Goal: Transaction & Acquisition: Book appointment/travel/reservation

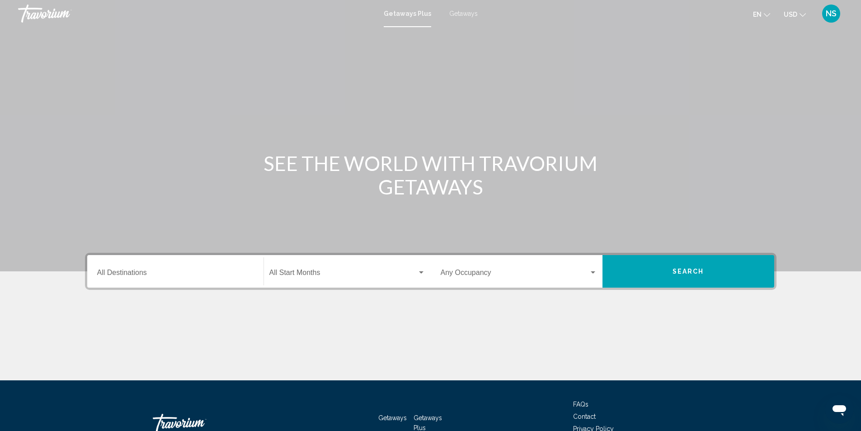
click at [458, 12] on span "Getaways" at bounding box center [463, 13] width 28 height 7
click at [105, 269] on div "Destination All Destinations" at bounding box center [175, 271] width 156 height 28
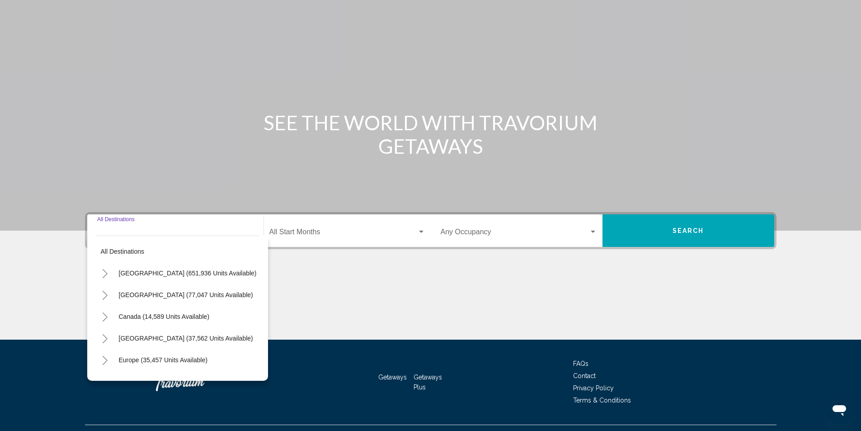
scroll to position [60, 0]
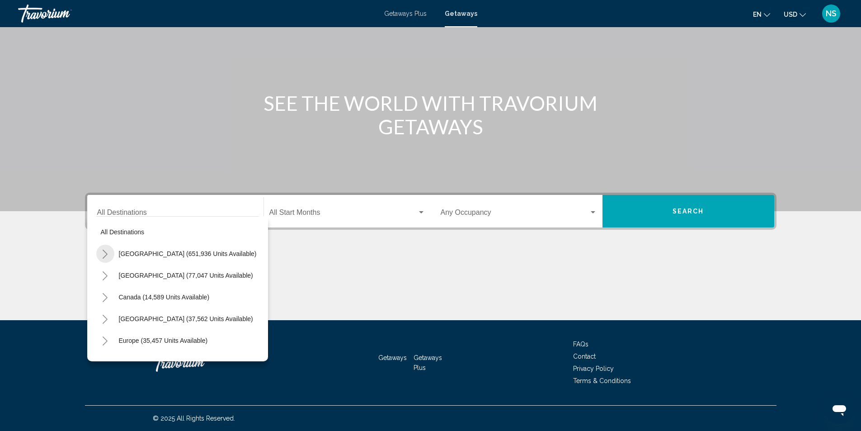
click at [106, 254] on icon "Toggle United States (651,936 units available)" at bounding box center [105, 253] width 7 height 9
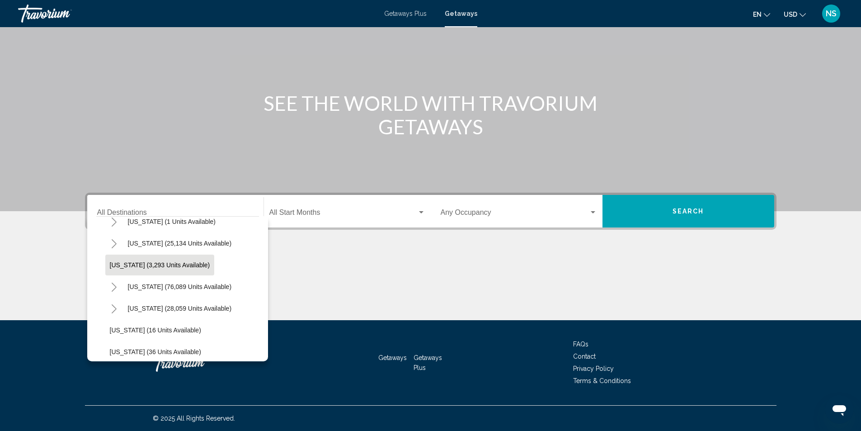
scroll to position [136, 0]
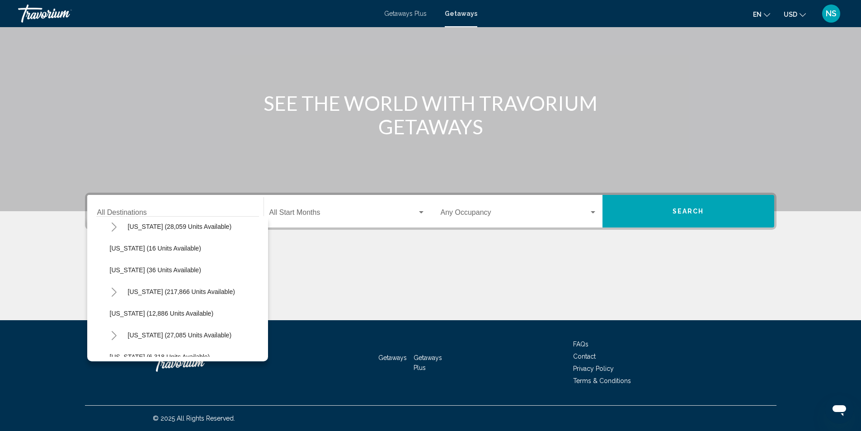
click at [114, 336] on icon "Toggle Hawaii (27,085 units available)" at bounding box center [114, 335] width 7 height 9
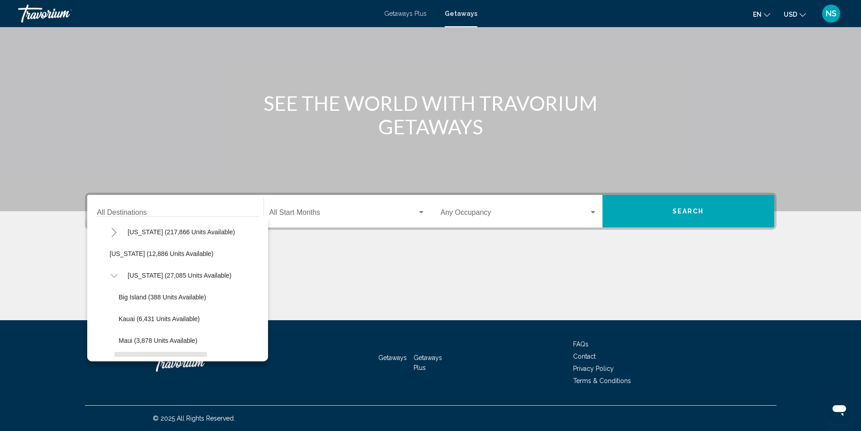
scroll to position [226, 0]
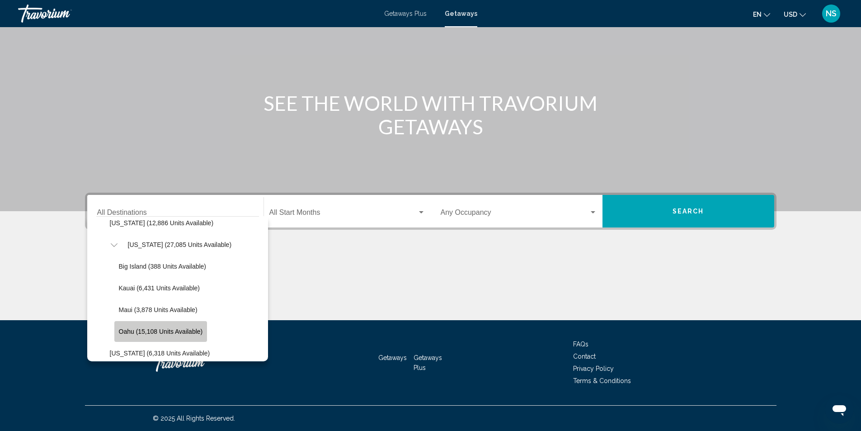
click at [161, 331] on span "Oahu (15,108 units available)" at bounding box center [161, 331] width 84 height 7
type input "**********"
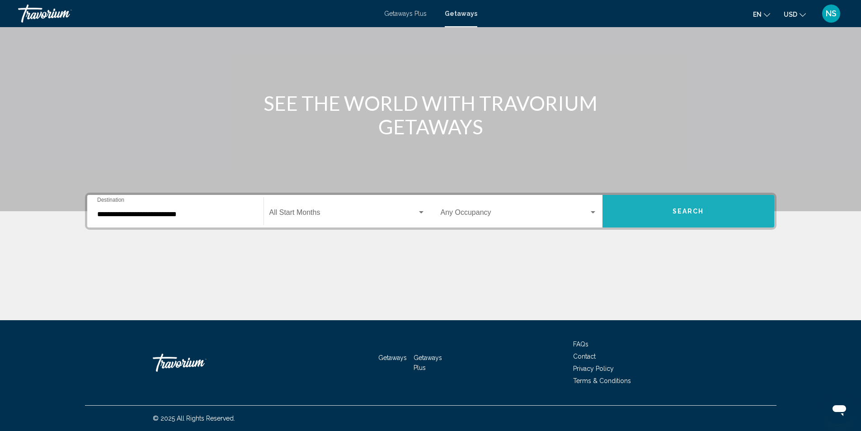
click at [681, 206] on button "Search" at bounding box center [688, 211] width 172 height 33
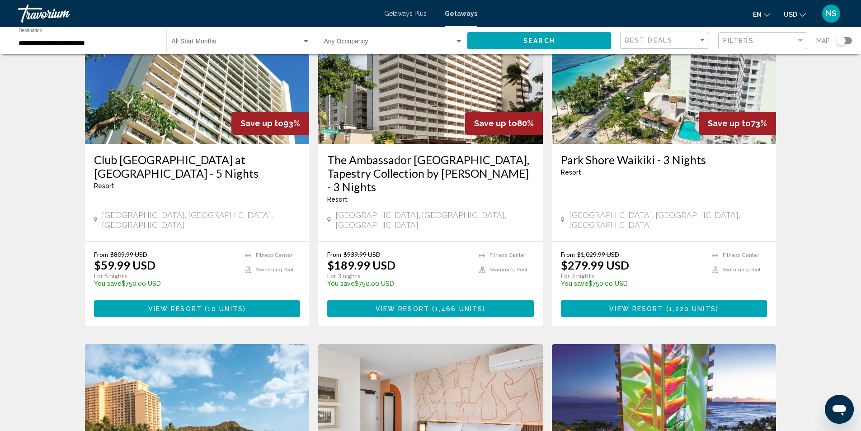
scroll to position [90, 0]
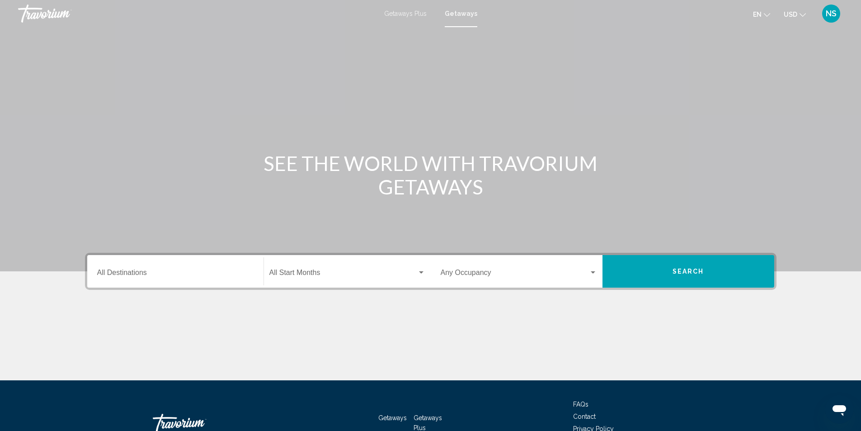
click at [116, 271] on input "Destination All Destinations" at bounding box center [175, 274] width 156 height 8
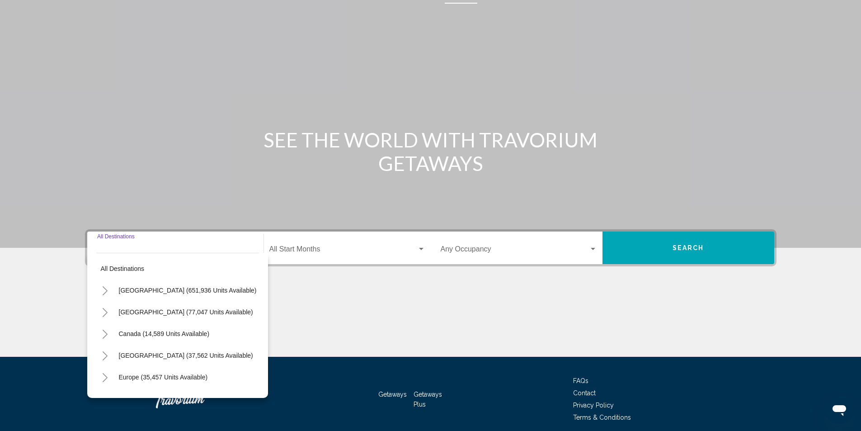
scroll to position [60, 0]
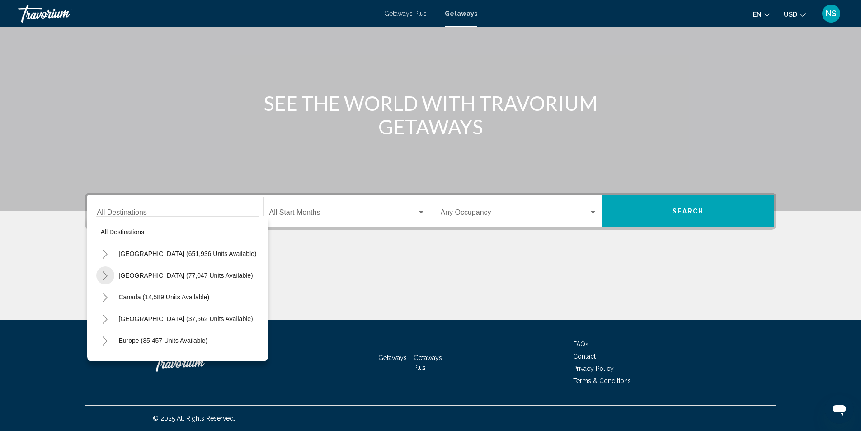
click at [105, 276] on icon "Toggle Mexico (77,047 units available)" at bounding box center [105, 275] width 7 height 9
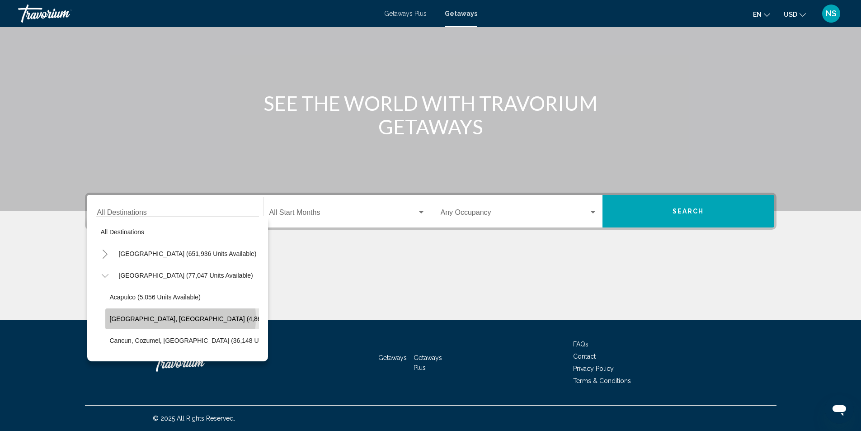
click at [145, 318] on span "[GEOGRAPHIC_DATA], [GEOGRAPHIC_DATA] (4,868 units available)" at bounding box center [210, 318] width 200 height 7
type input "**********"
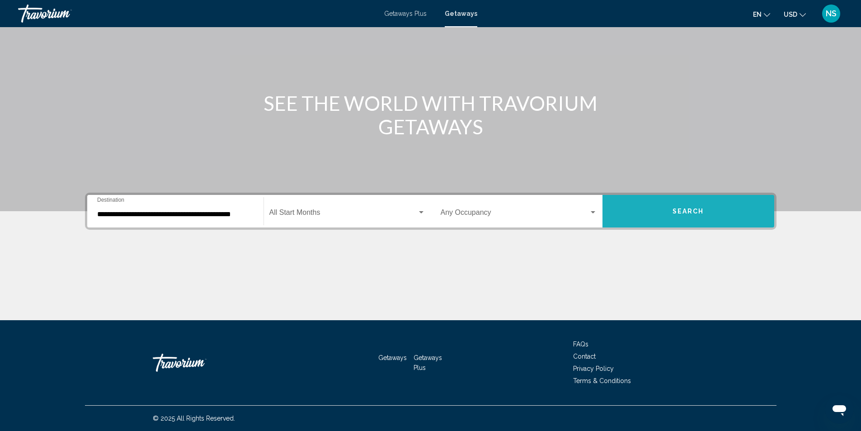
click at [683, 221] on button "Search" at bounding box center [688, 211] width 172 height 33
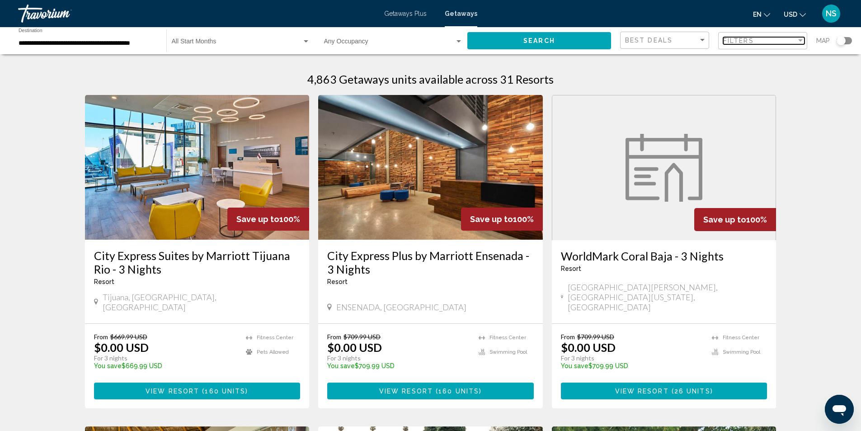
click at [753, 43] on span "Filters" at bounding box center [738, 40] width 31 height 7
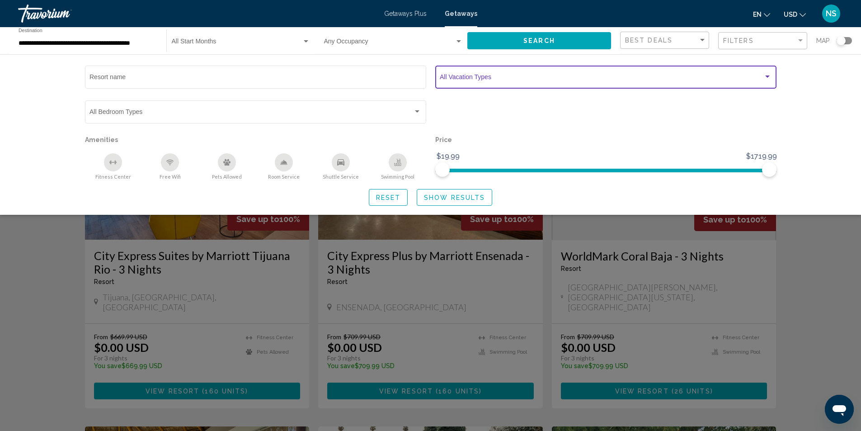
click at [567, 76] on span "Search widget" at bounding box center [602, 78] width 324 height 7
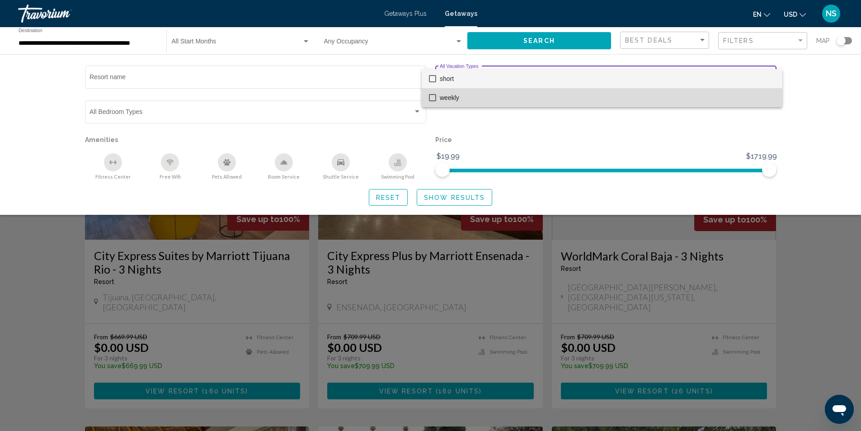
click at [433, 97] on mat-pseudo-checkbox at bounding box center [432, 97] width 7 height 7
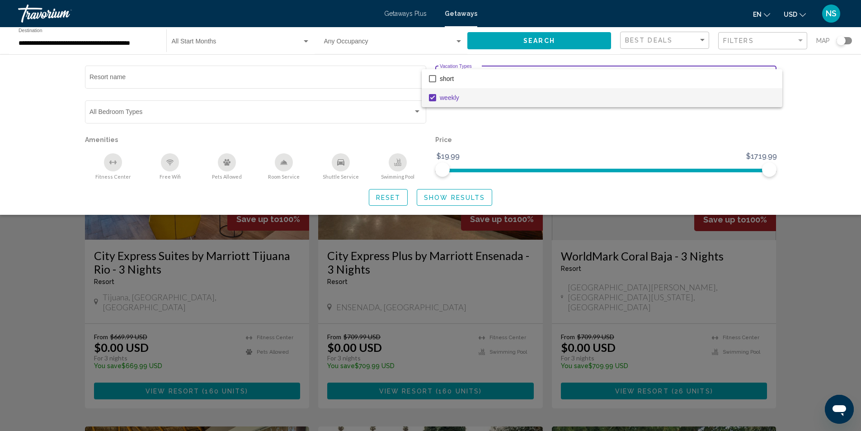
click at [465, 198] on div at bounding box center [430, 215] width 861 height 431
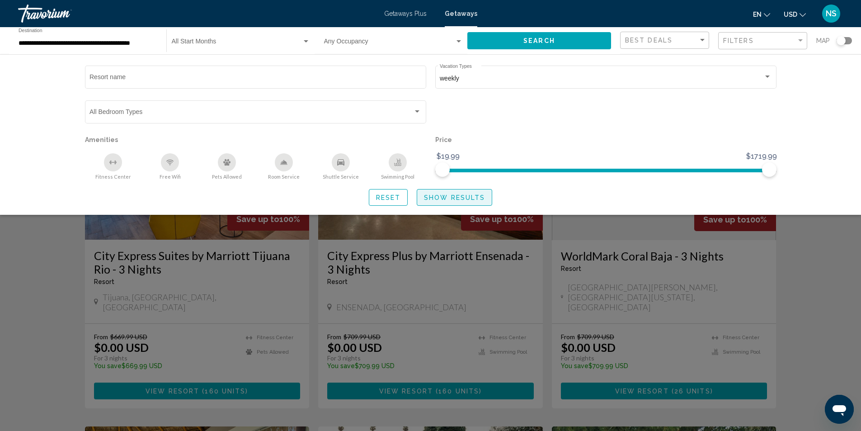
click at [477, 198] on span "Show Results" at bounding box center [454, 197] width 61 height 7
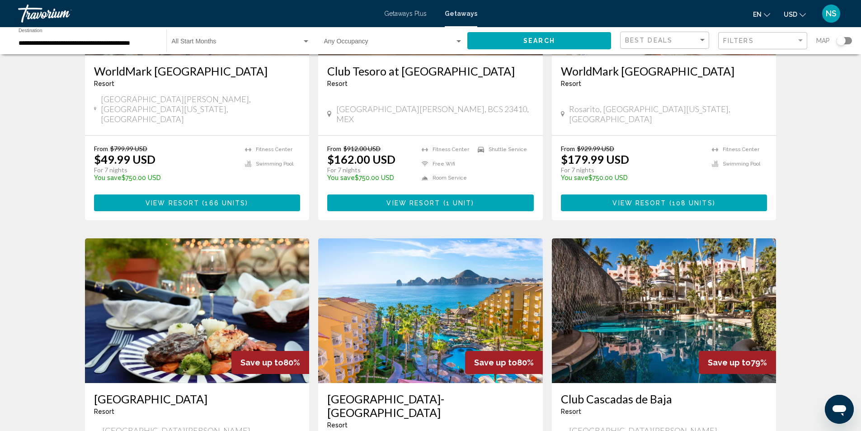
scroll to position [904, 0]
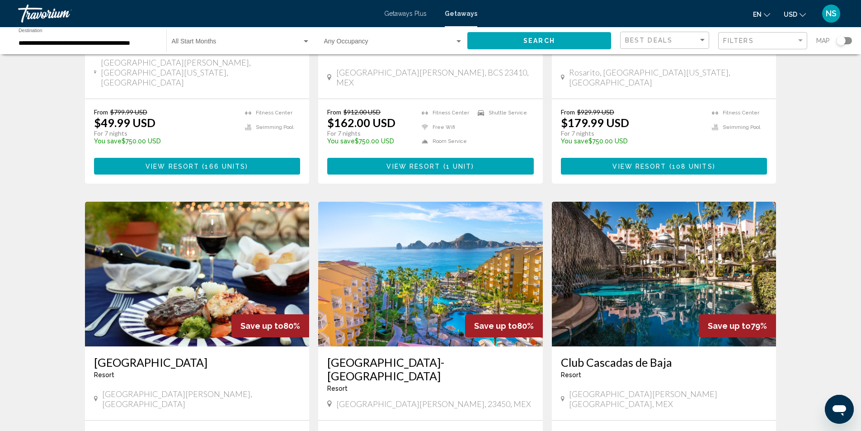
click at [653, 228] on img "Main content" at bounding box center [664, 274] width 225 height 145
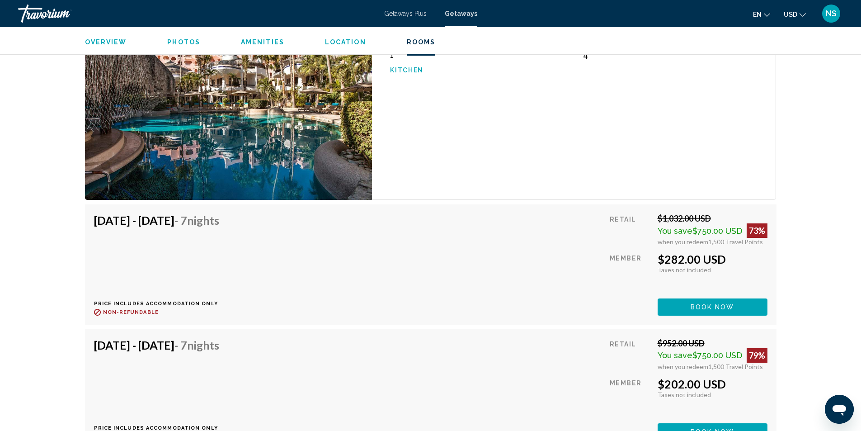
scroll to position [1491, 0]
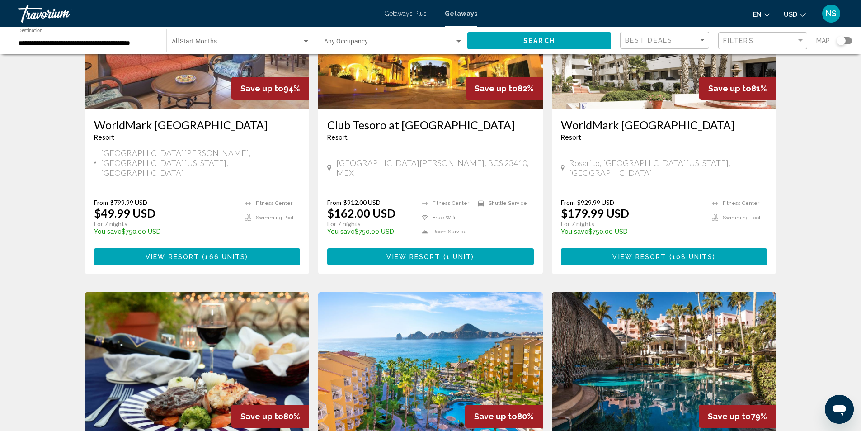
scroll to position [859, 0]
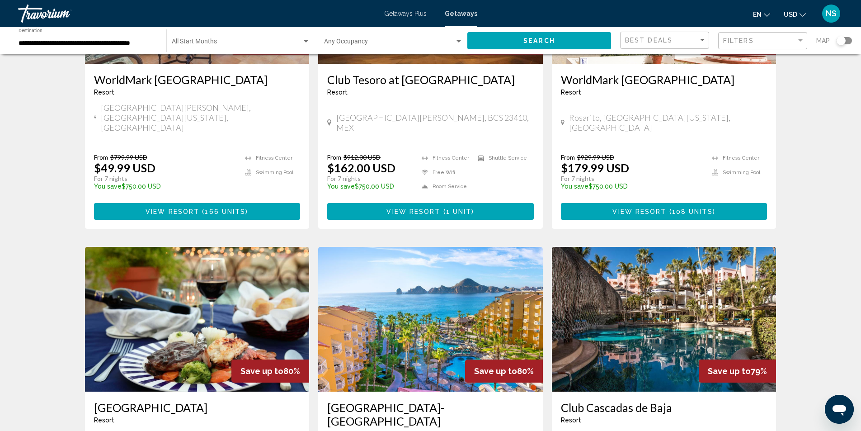
click at [436, 263] on img "Main content" at bounding box center [430, 319] width 225 height 145
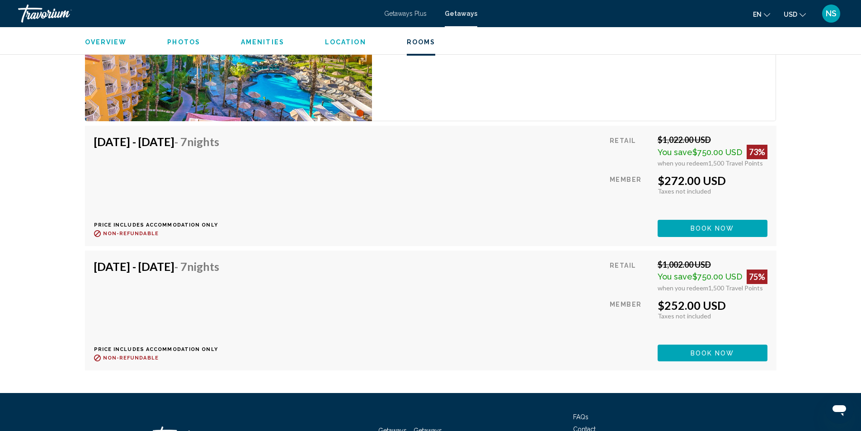
scroll to position [2694, 0]
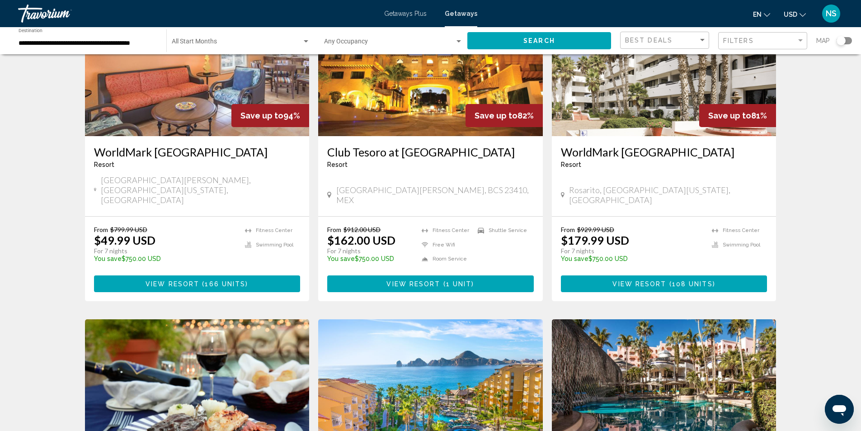
scroll to position [949, 0]
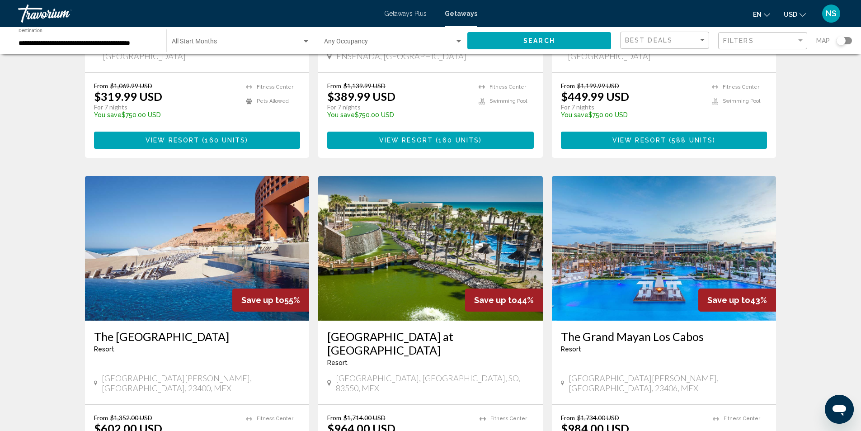
scroll to position [587, 0]
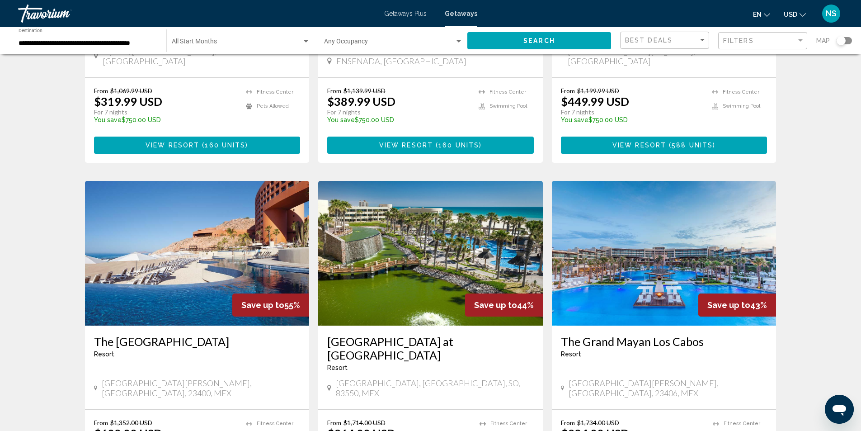
click at [682, 207] on img "Main content" at bounding box center [664, 253] width 225 height 145
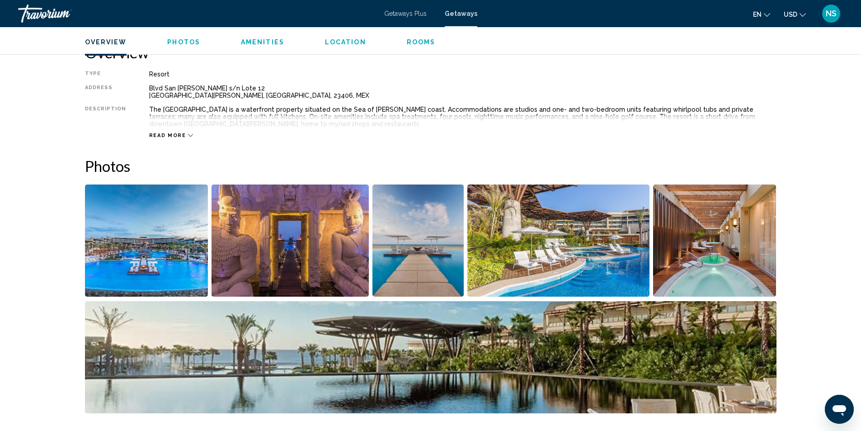
scroll to position [316, 0]
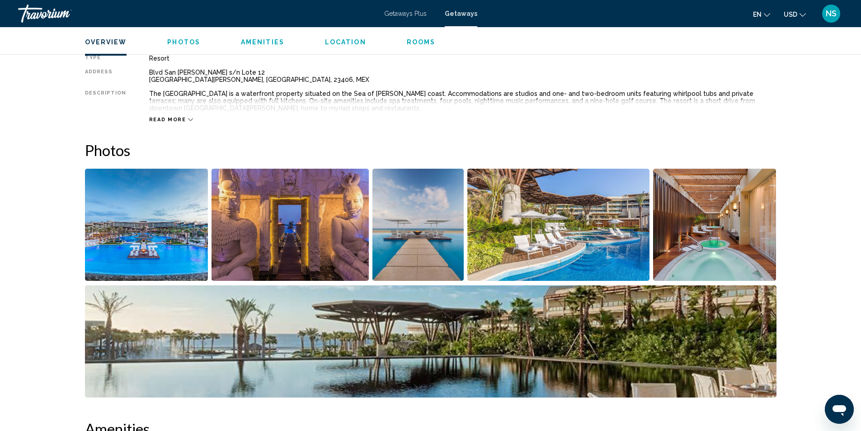
click at [151, 249] on img "Open full-screen image slider" at bounding box center [146, 225] width 123 height 112
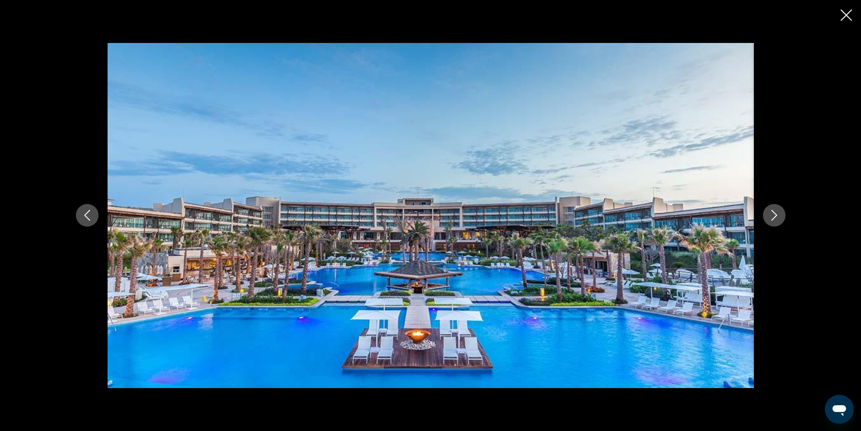
click at [770, 214] on icon "Next image" at bounding box center [774, 215] width 11 height 11
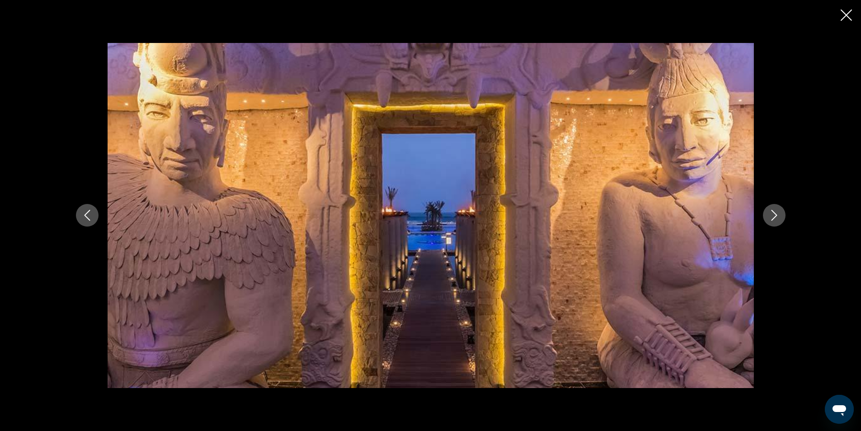
click at [770, 214] on icon "Next image" at bounding box center [774, 215] width 11 height 11
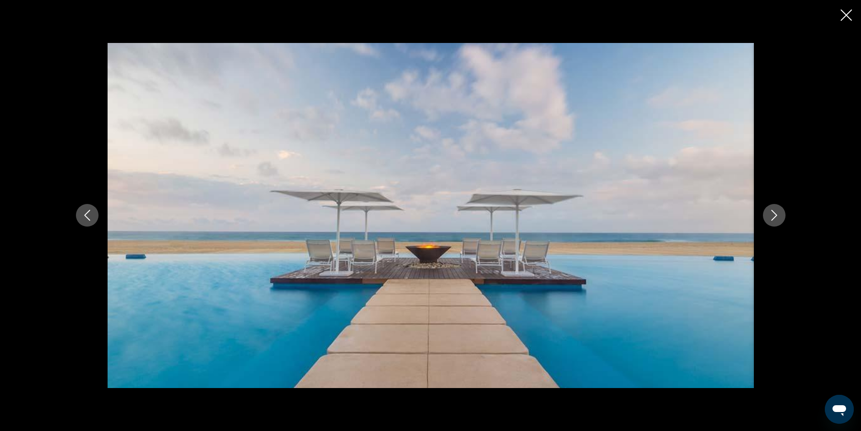
click at [770, 214] on icon "Next image" at bounding box center [774, 215] width 11 height 11
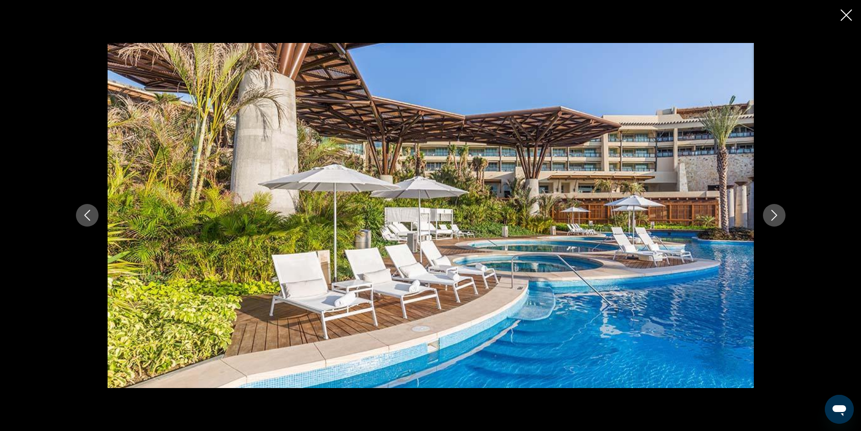
click at [770, 214] on icon "Next image" at bounding box center [774, 215] width 11 height 11
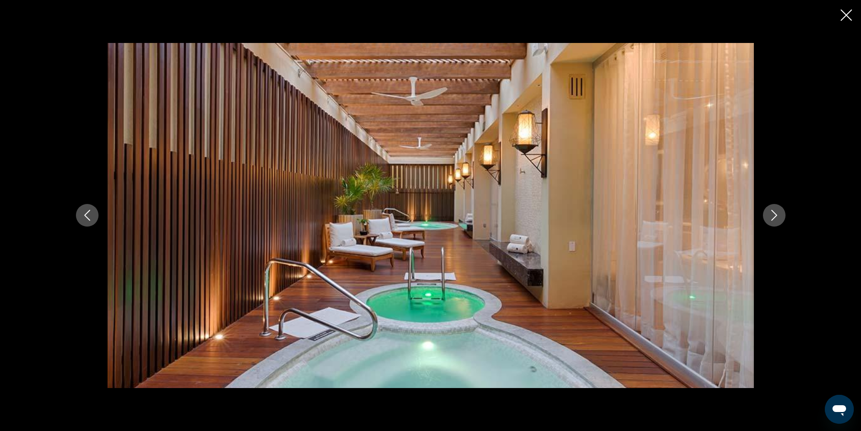
click at [770, 214] on icon "Next image" at bounding box center [774, 215] width 11 height 11
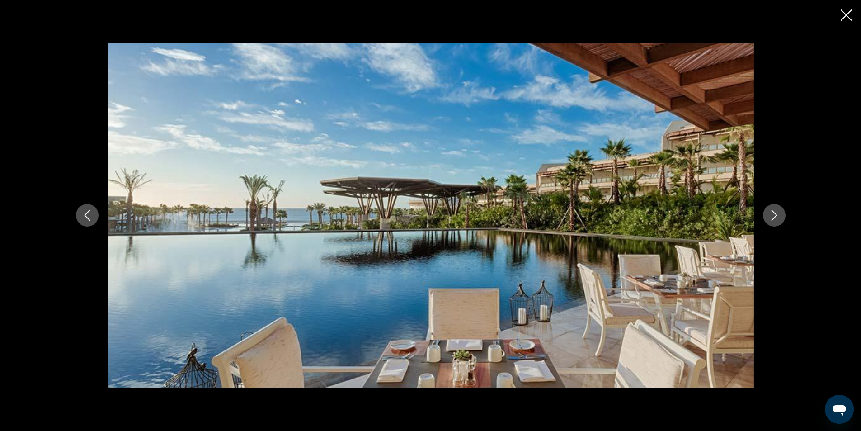
click at [770, 214] on icon "Next image" at bounding box center [774, 215] width 11 height 11
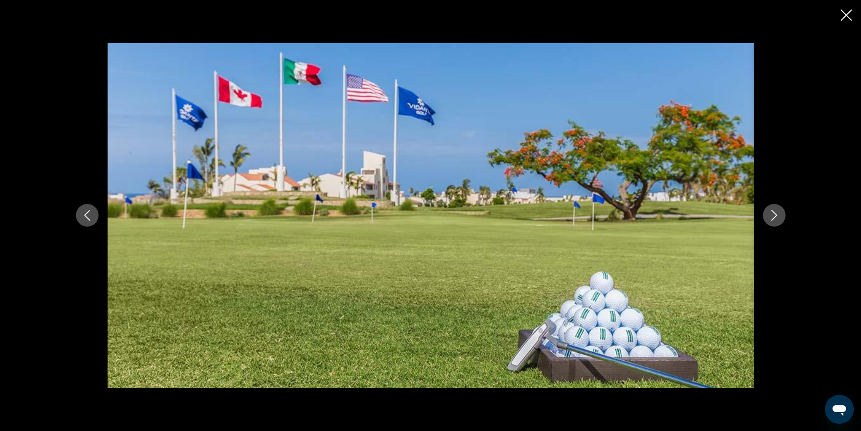
click at [770, 214] on icon "Next image" at bounding box center [774, 215] width 11 height 11
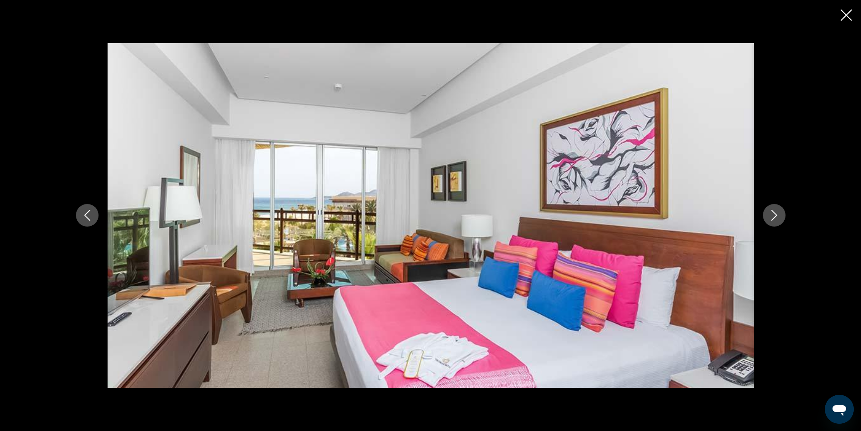
click at [770, 214] on icon "Next image" at bounding box center [774, 215] width 11 height 11
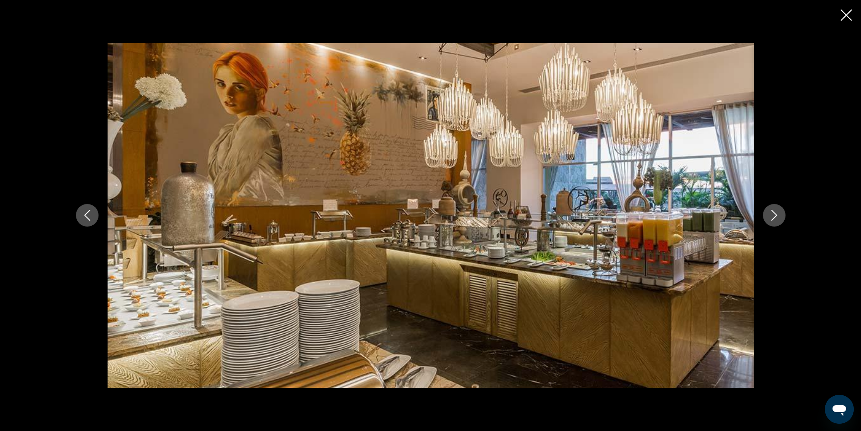
click at [770, 214] on icon "Next image" at bounding box center [774, 215] width 11 height 11
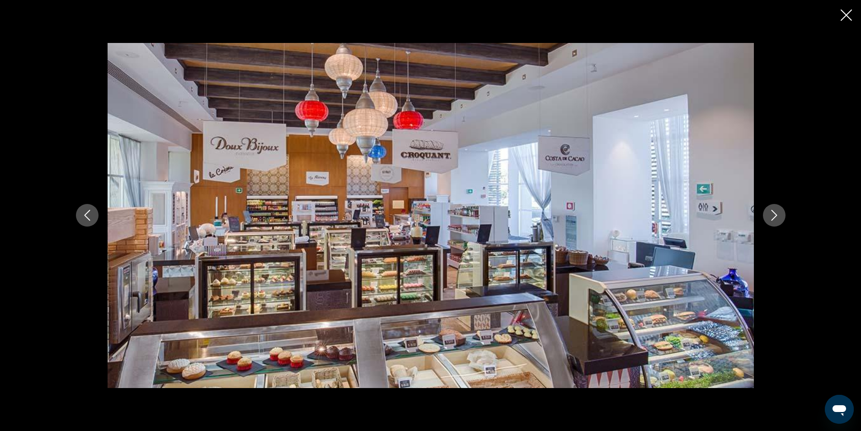
click at [771, 214] on icon "Next image" at bounding box center [774, 215] width 11 height 11
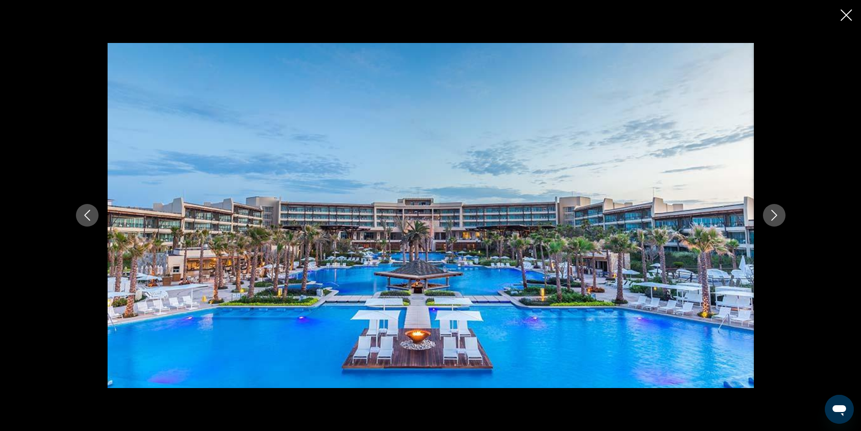
click at [774, 215] on icon "Next image" at bounding box center [774, 215] width 11 height 11
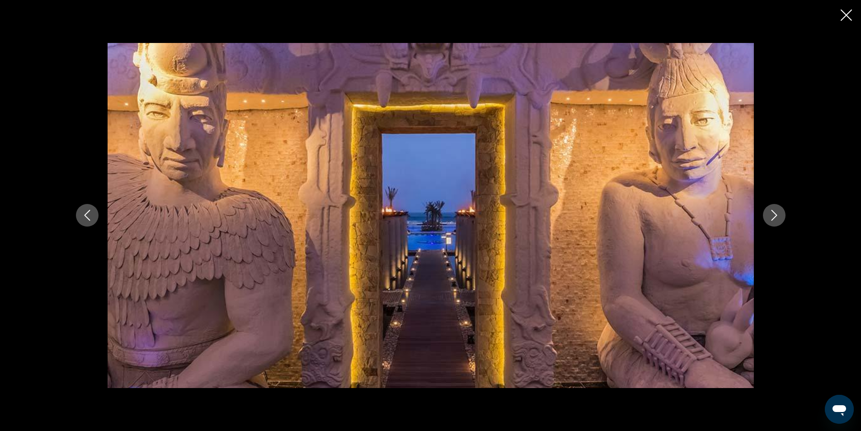
click at [847, 15] on icon "Close slideshow" at bounding box center [845, 14] width 11 height 11
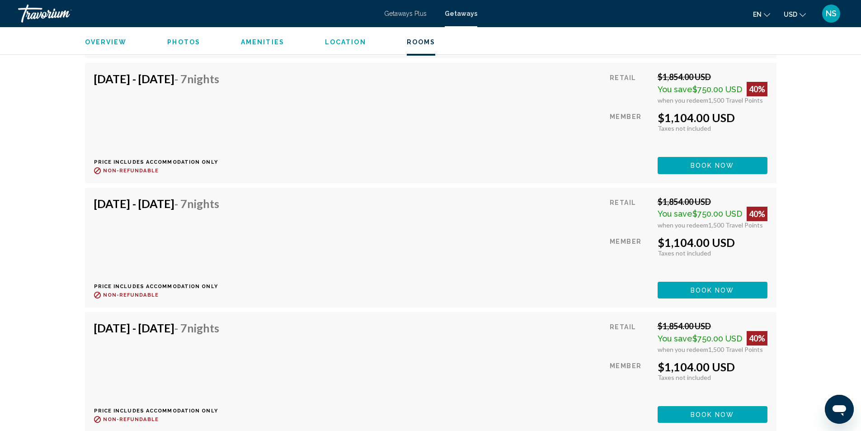
scroll to position [2259, 0]
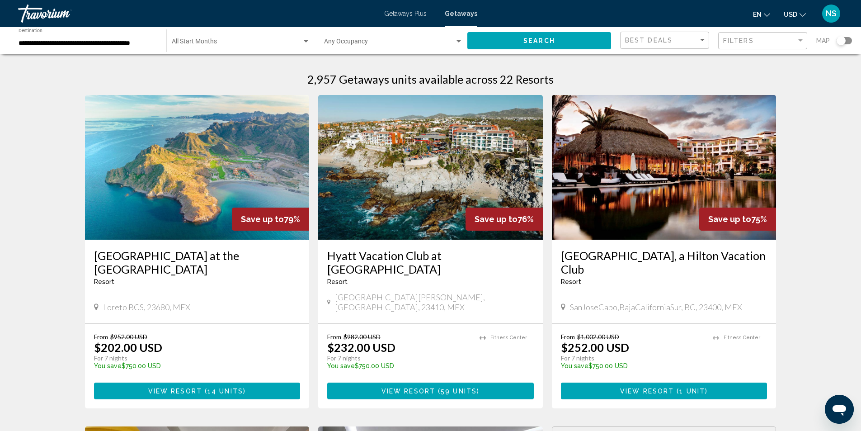
click at [647, 212] on img "Main content" at bounding box center [664, 167] width 225 height 145
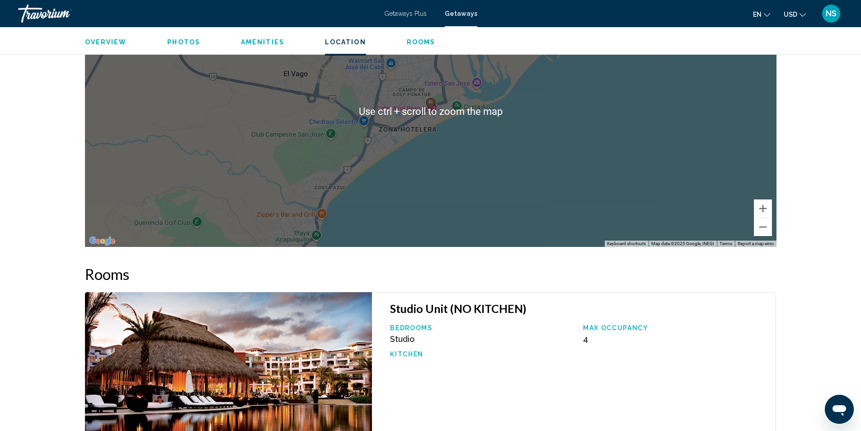
scroll to position [1175, 0]
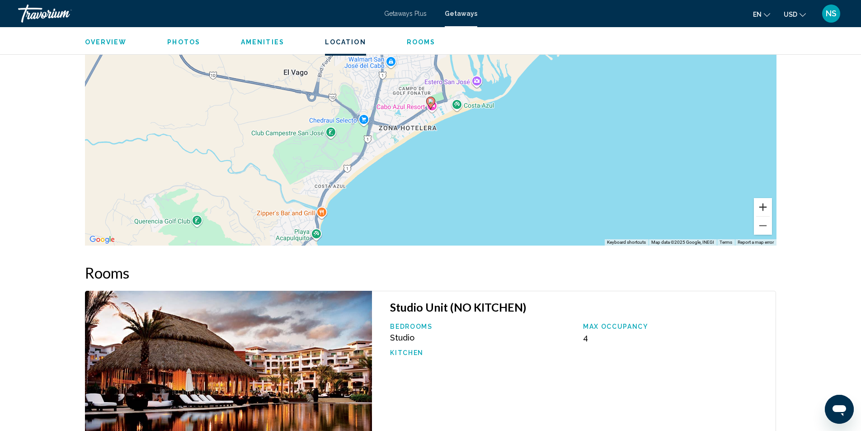
click at [760, 201] on button "Zoom in" at bounding box center [763, 207] width 18 height 18
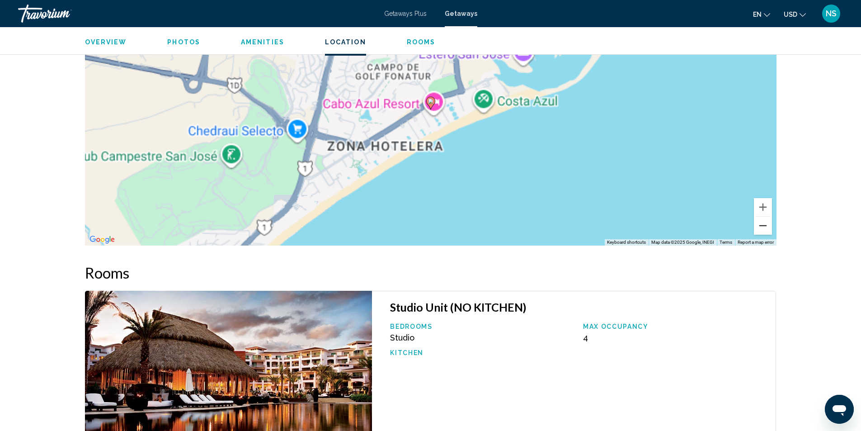
click at [762, 217] on button "Zoom out" at bounding box center [763, 225] width 18 height 18
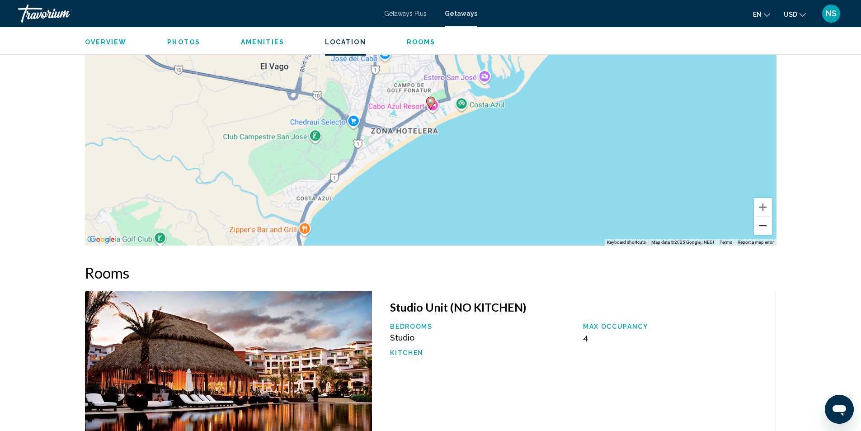
click at [762, 217] on button "Zoom out" at bounding box center [763, 225] width 18 height 18
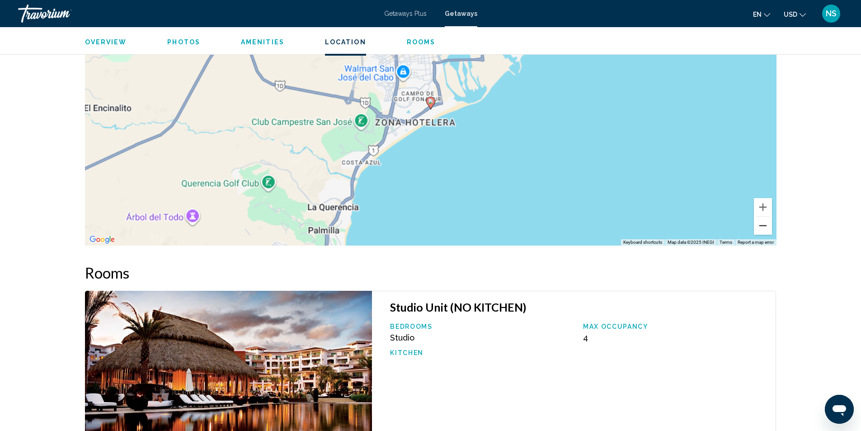
click at [762, 217] on button "Zoom out" at bounding box center [763, 225] width 18 height 18
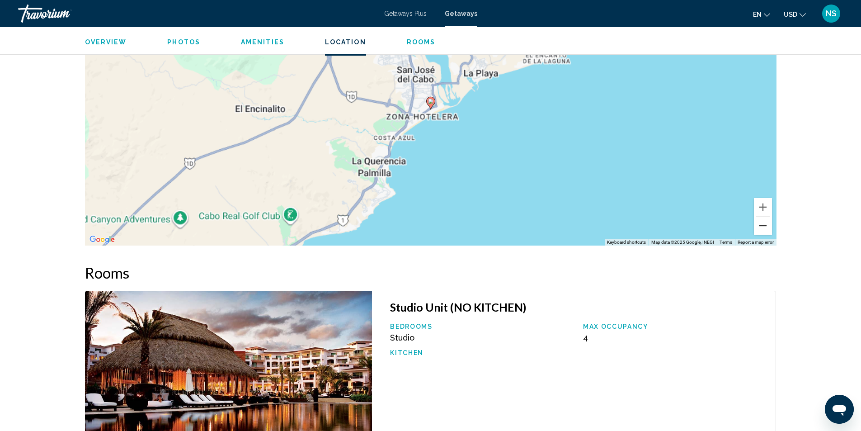
click at [762, 217] on button "Zoom out" at bounding box center [763, 225] width 18 height 18
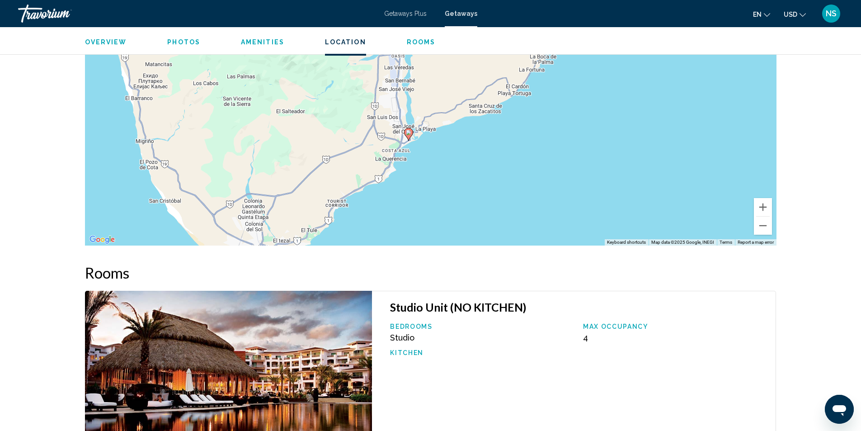
drag, startPoint x: 459, startPoint y: 155, endPoint x: 441, endPoint y: 180, distance: 30.5
click at [441, 180] on div "To activate drag with keyboard, press Alt + Enter. Once in keyboard drag state,…" at bounding box center [430, 109] width 691 height 271
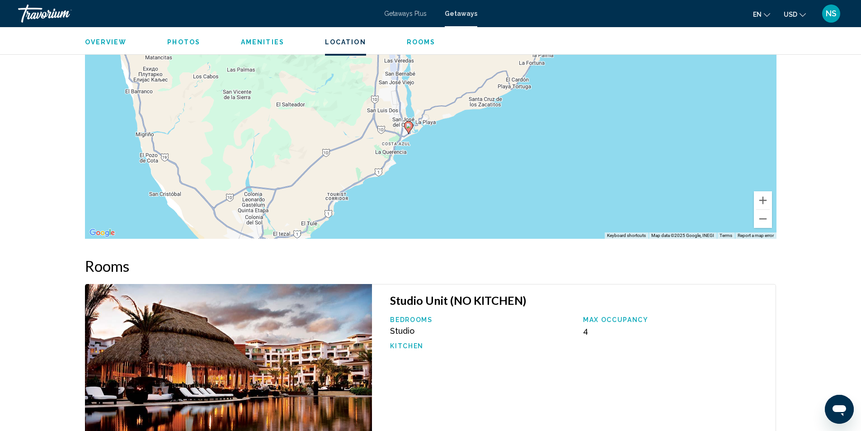
scroll to position [1401, 0]
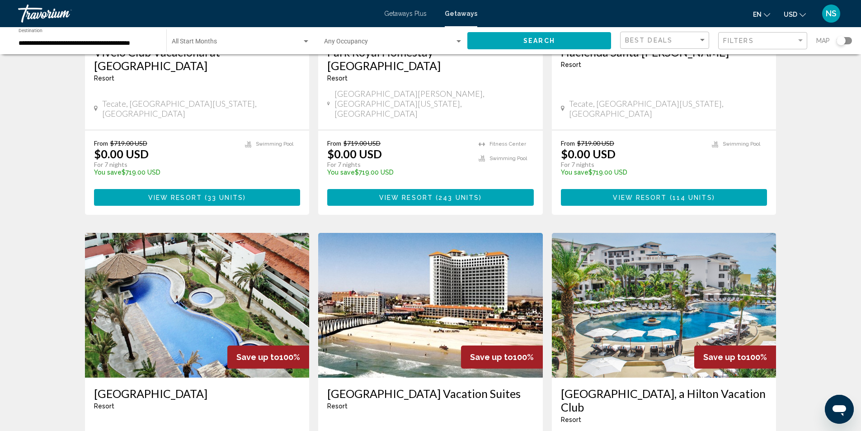
scroll to position [226, 0]
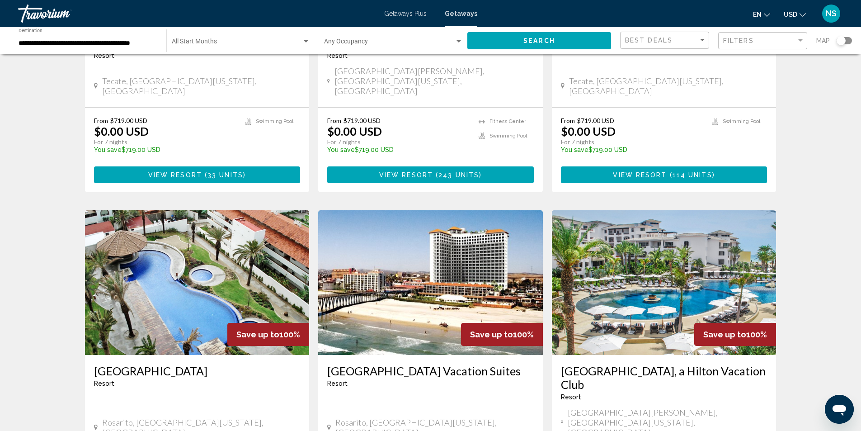
click at [695, 276] on img "Main content" at bounding box center [664, 282] width 225 height 145
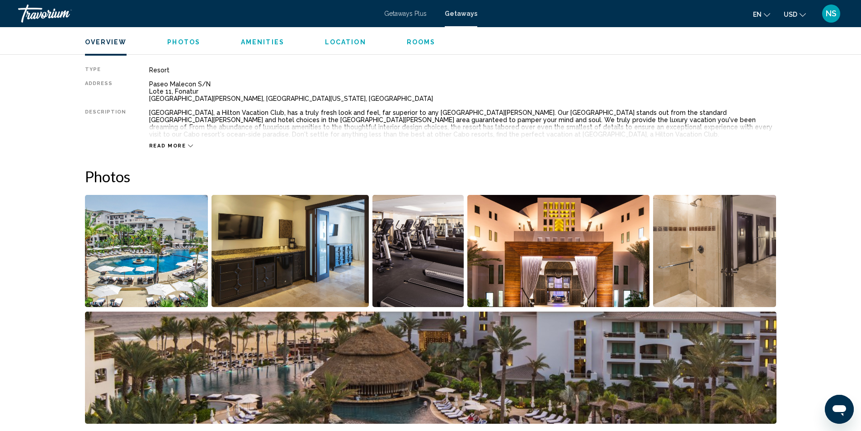
scroll to position [316, 0]
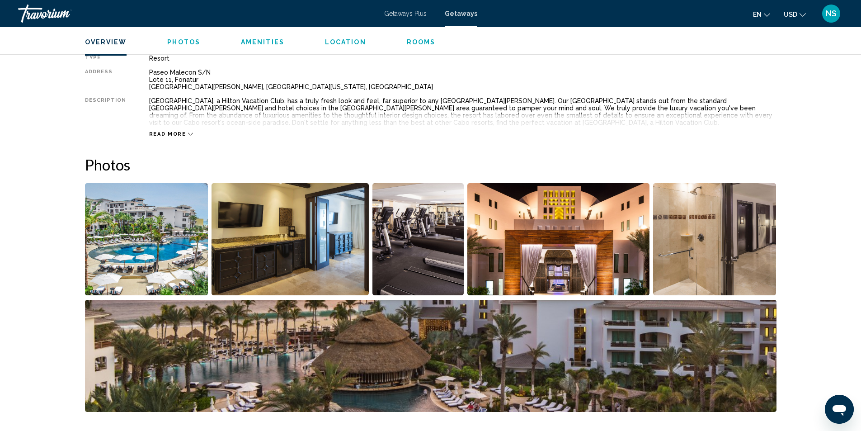
click at [323, 324] on img "Open full-screen image slider" at bounding box center [430, 356] width 691 height 112
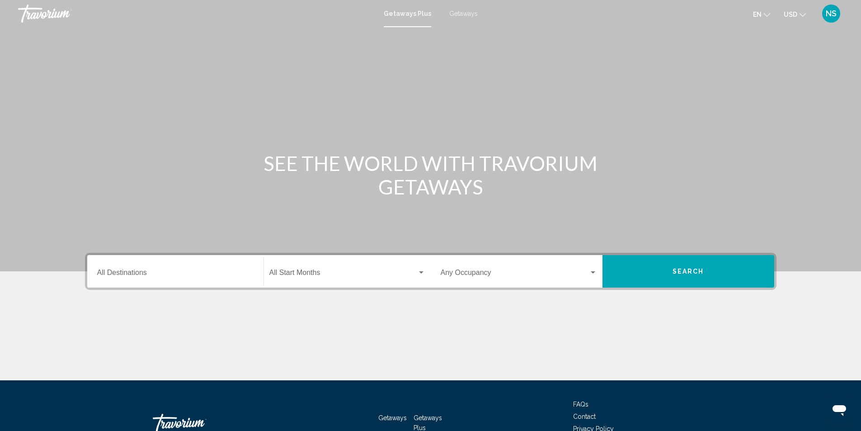
click at [468, 12] on span "Getaways" at bounding box center [463, 13] width 28 height 7
click at [123, 274] on input "Destination All Destinations" at bounding box center [175, 274] width 156 height 8
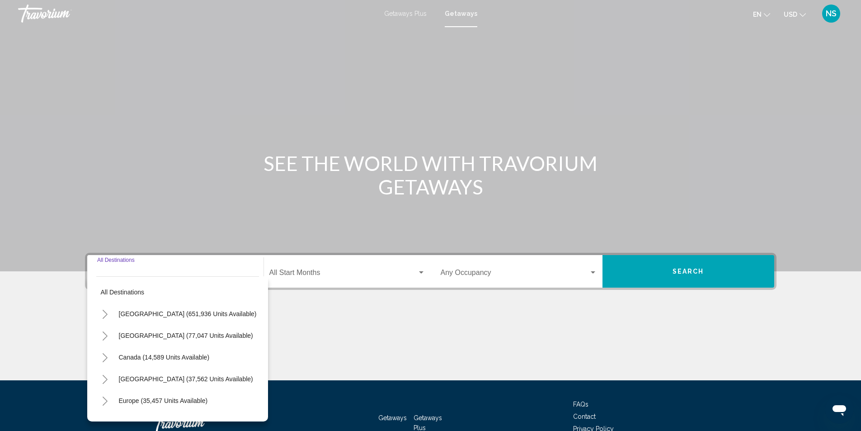
scroll to position [60, 0]
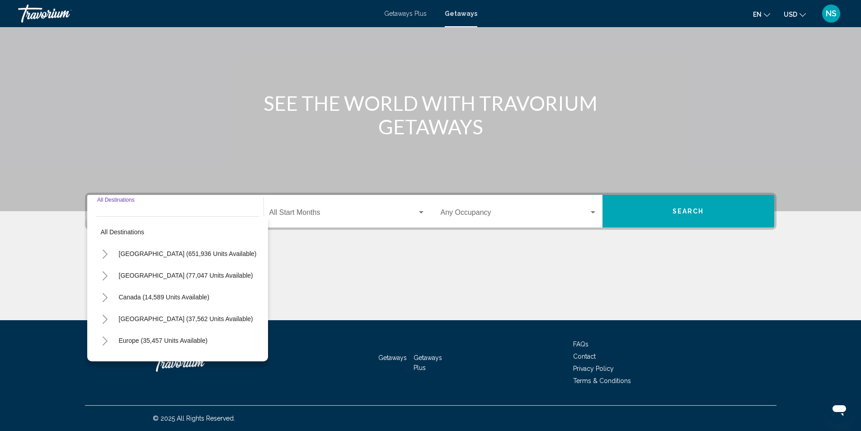
click at [105, 254] on icon "Toggle United States (651,936 units available)" at bounding box center [105, 253] width 7 height 9
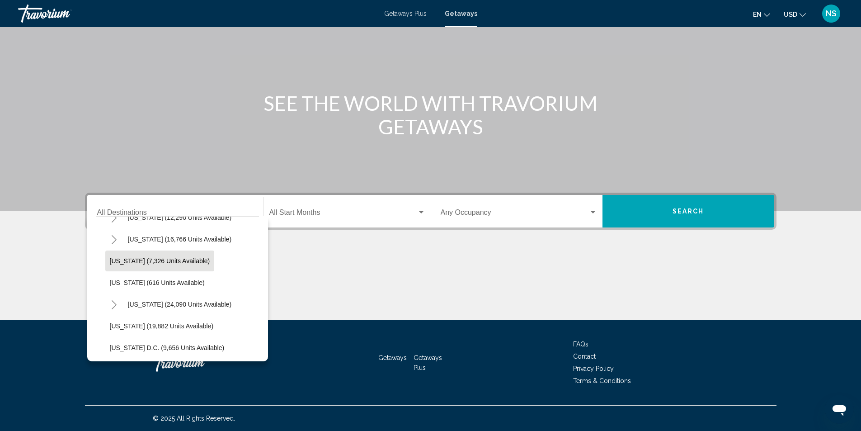
scroll to position [859, 0]
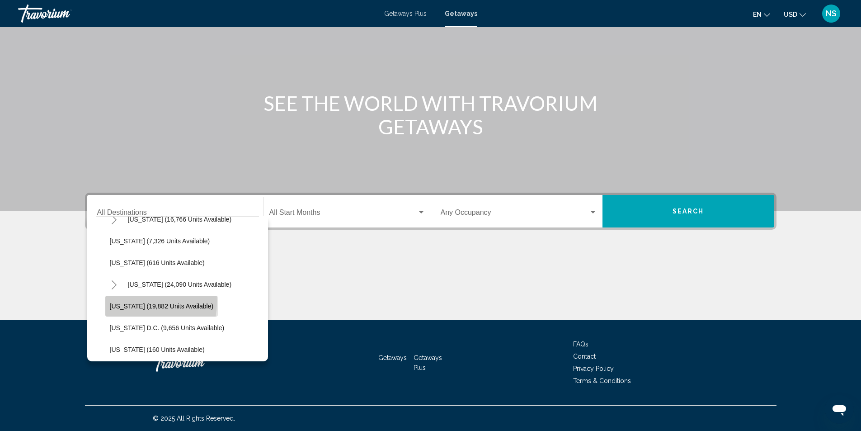
click at [126, 301] on button "[US_STATE] (19,882 units available)" at bounding box center [161, 306] width 113 height 21
type input "**********"
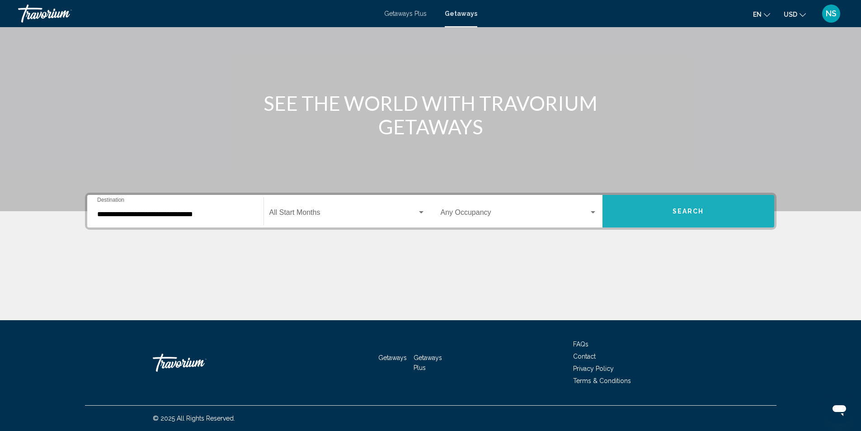
click at [693, 218] on button "Search" at bounding box center [688, 211] width 172 height 33
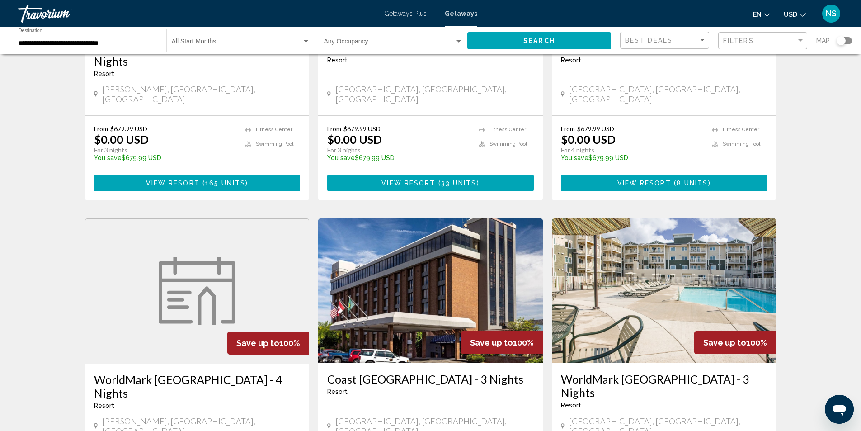
scroll to position [1044, 0]
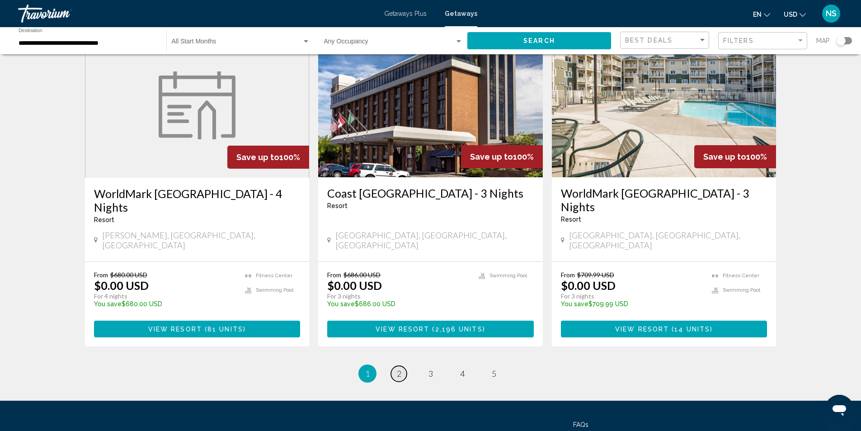
click at [399, 368] on span "2" at bounding box center [399, 373] width 5 height 10
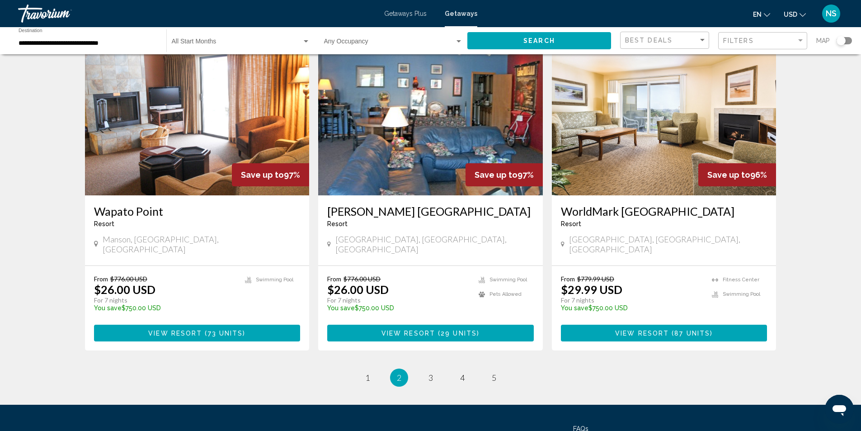
scroll to position [1043, 0]
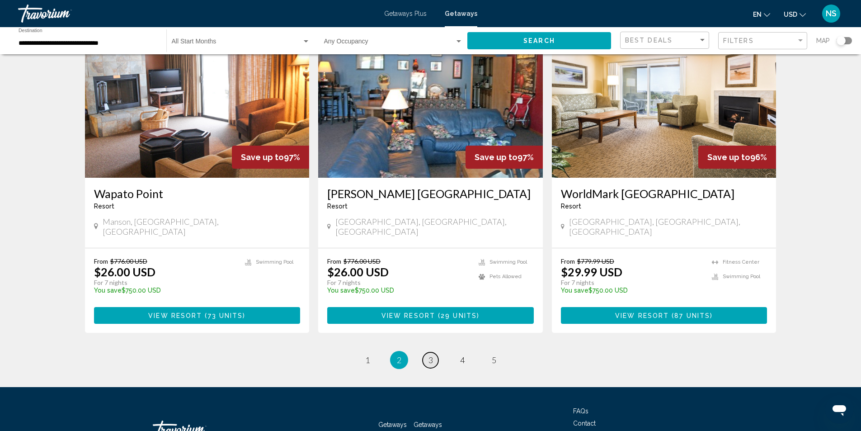
click at [429, 355] on span "3" at bounding box center [430, 360] width 5 height 10
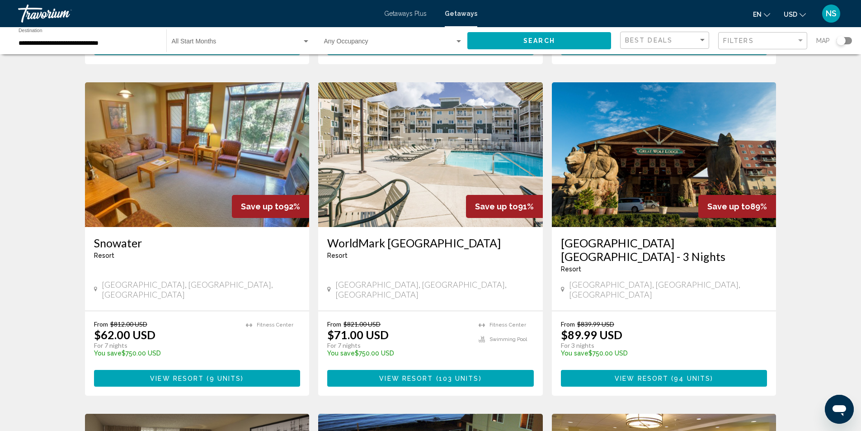
scroll to position [678, 0]
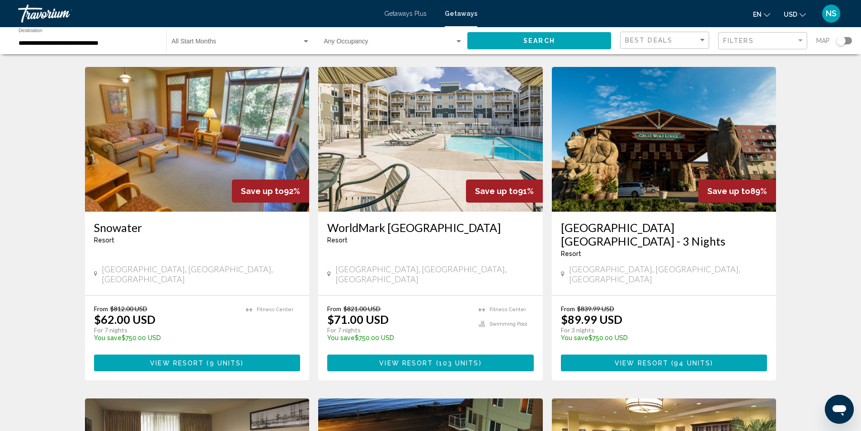
click at [674, 129] on img "Main content" at bounding box center [664, 139] width 225 height 145
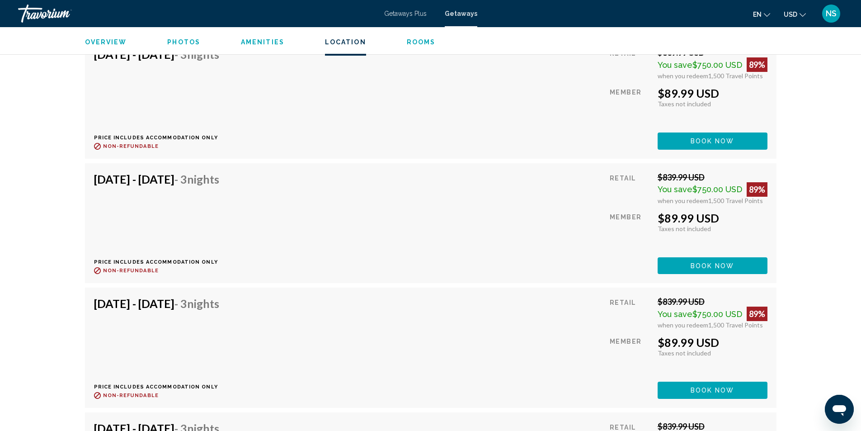
scroll to position [4021, 0]
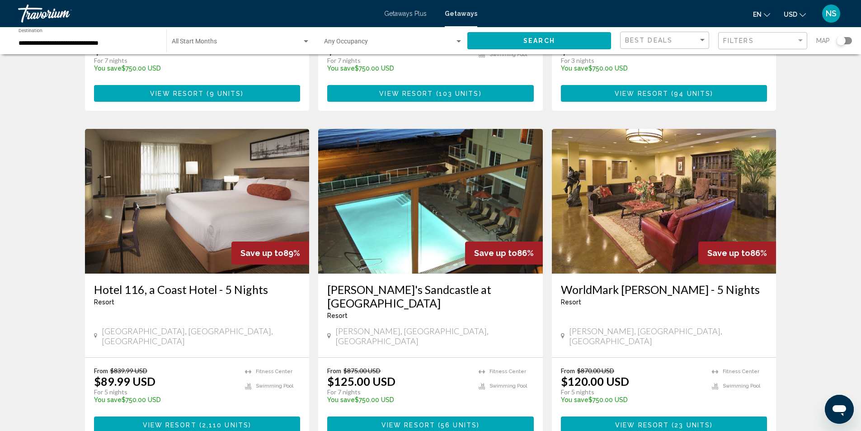
scroll to position [1056, 0]
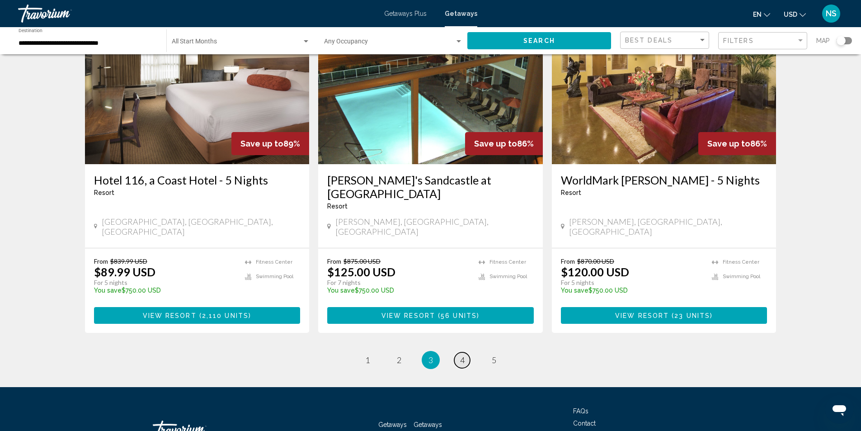
click at [460, 355] on span "4" at bounding box center [462, 360] width 5 height 10
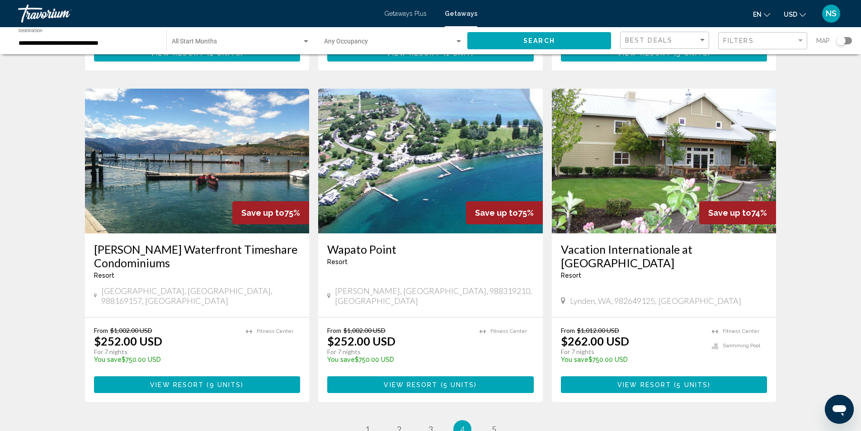
scroll to position [1039, 0]
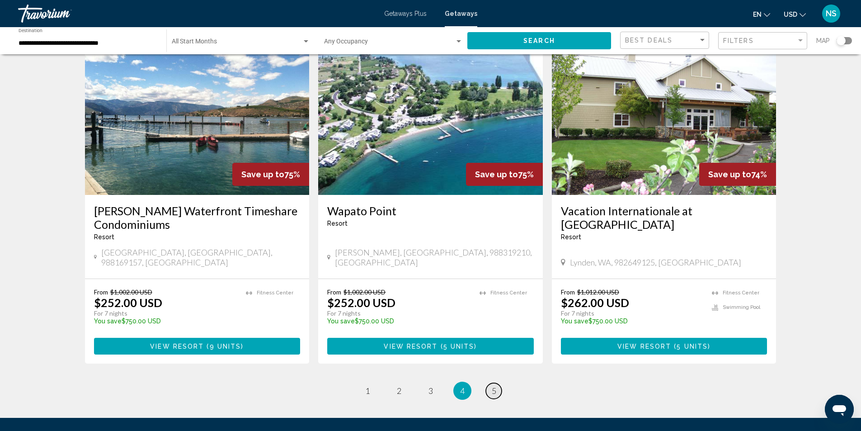
click at [492, 385] on span "5" at bounding box center [494, 390] width 5 height 10
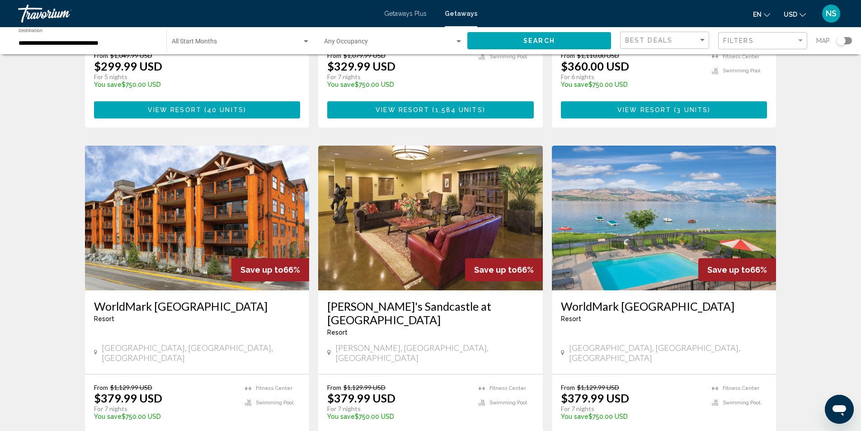
scroll to position [633, 0]
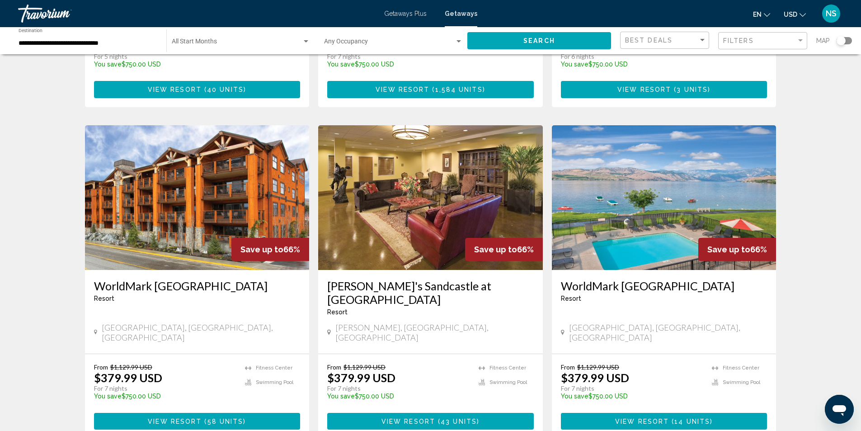
click at [714, 183] on img "Main content" at bounding box center [664, 197] width 225 height 145
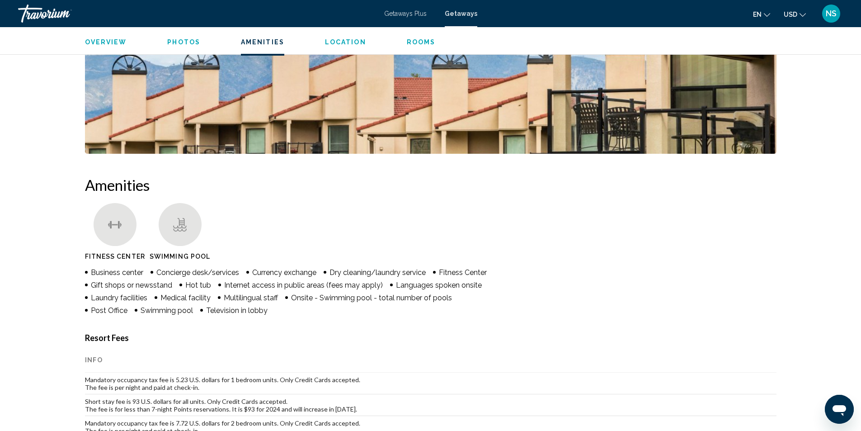
scroll to position [396, 0]
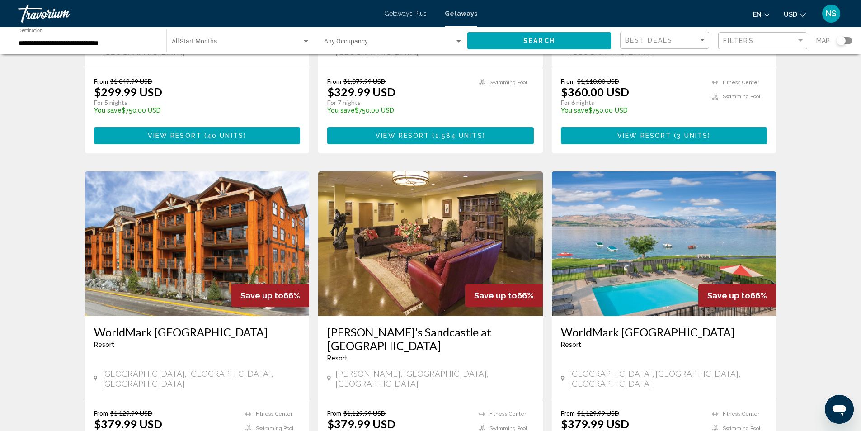
scroll to position [587, 0]
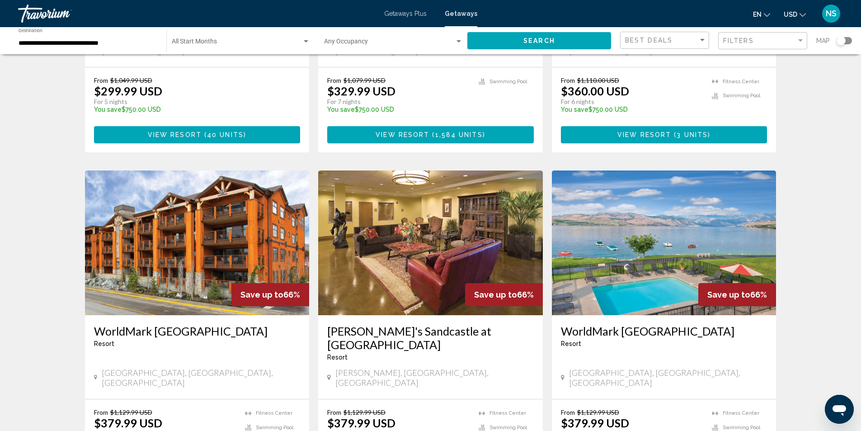
click at [211, 207] on img "Main content" at bounding box center [197, 242] width 225 height 145
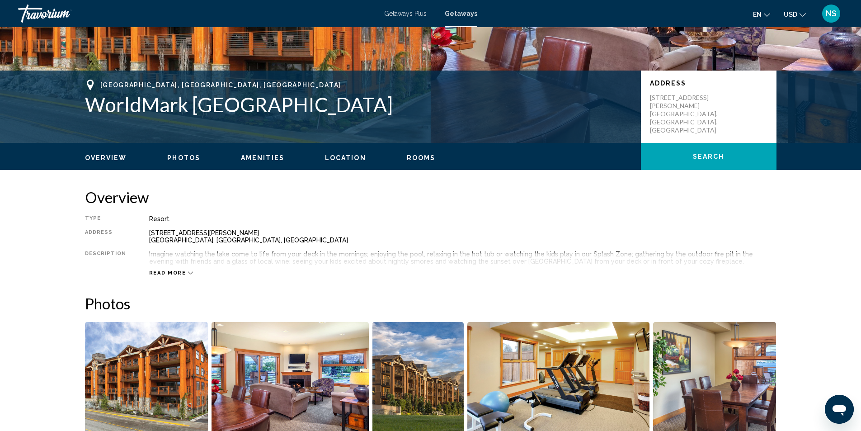
scroll to position [150, 0]
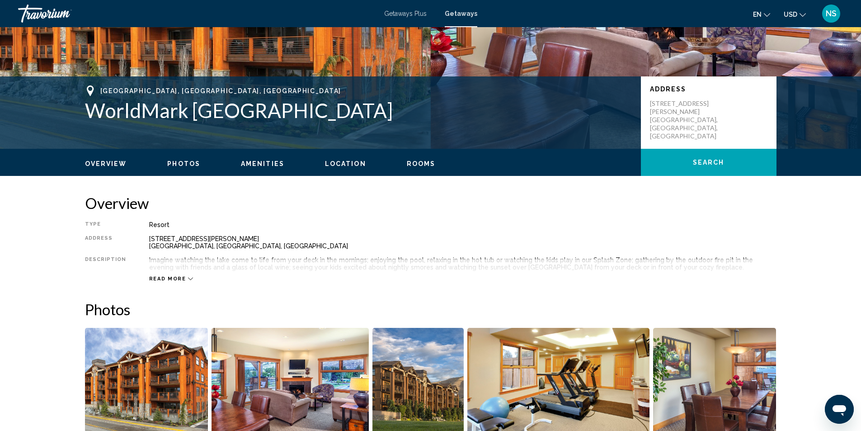
click at [173, 279] on span "Read more" at bounding box center [167, 279] width 37 height 6
